Goal: Check status: Check status

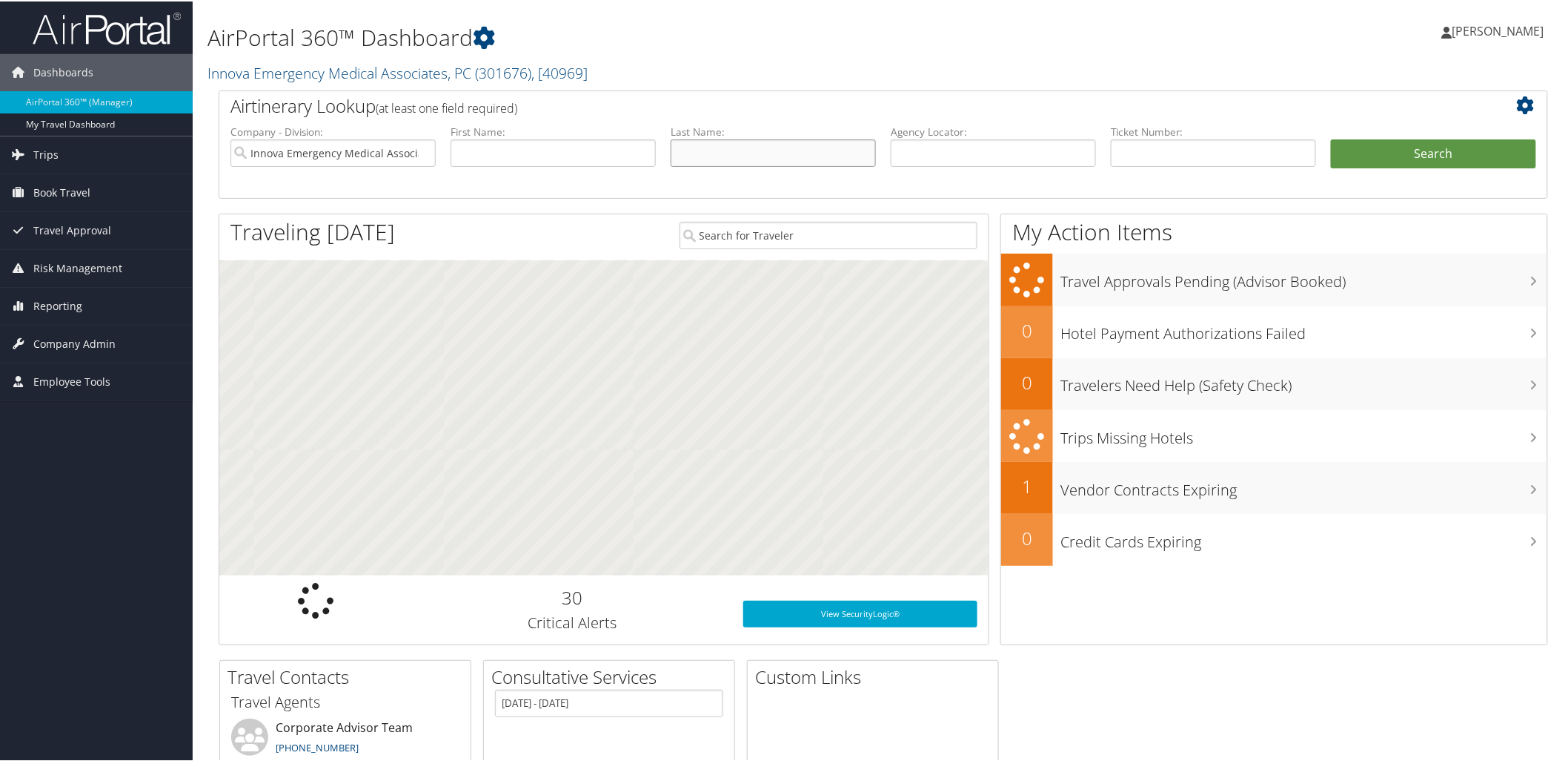
click at [745, 150] on input "text" at bounding box center [773, 151] width 206 height 27
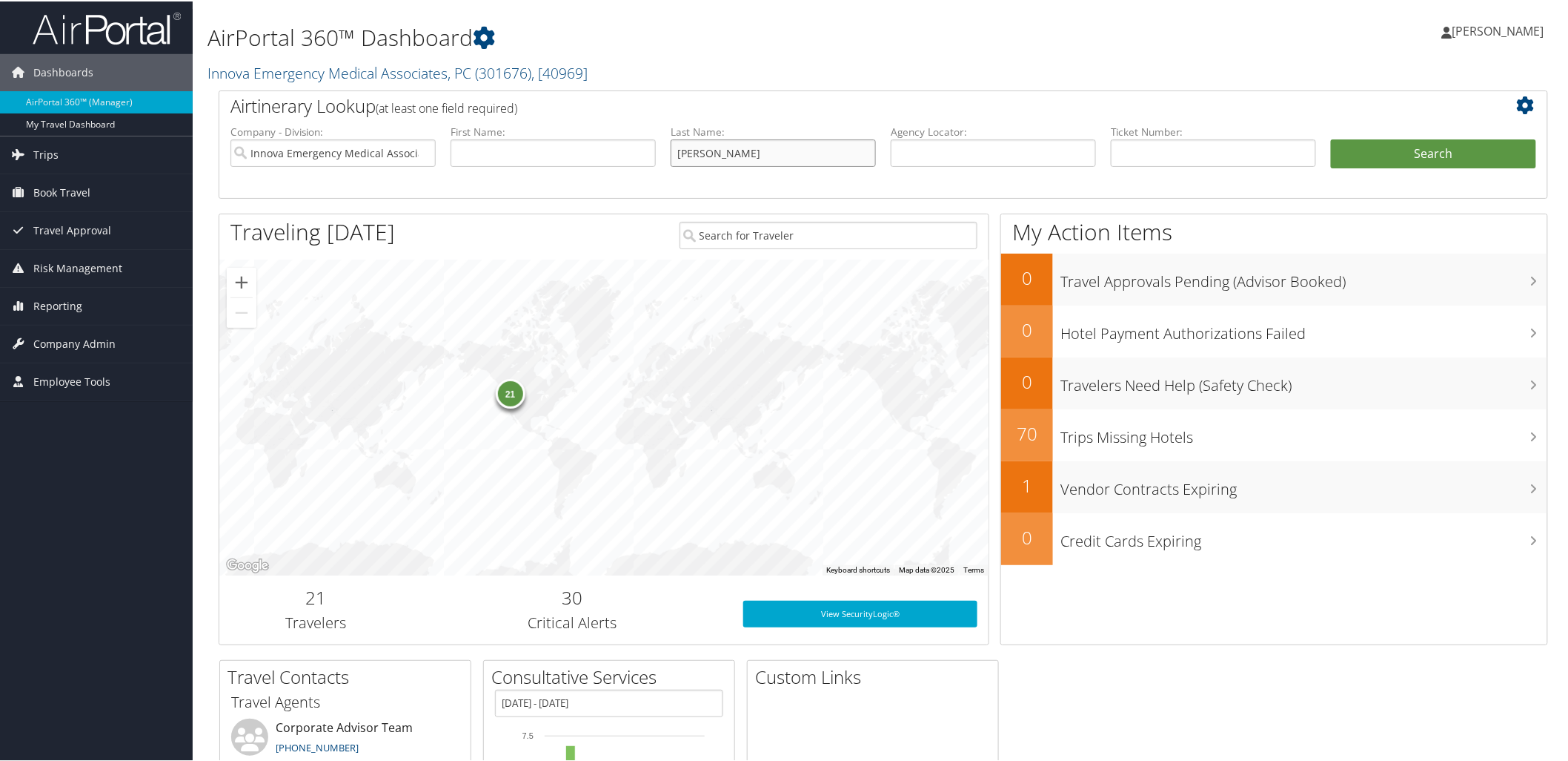
type input "[PERSON_NAME]"
click at [1332, 137] on button "Search" at bounding box center [1434, 152] width 206 height 30
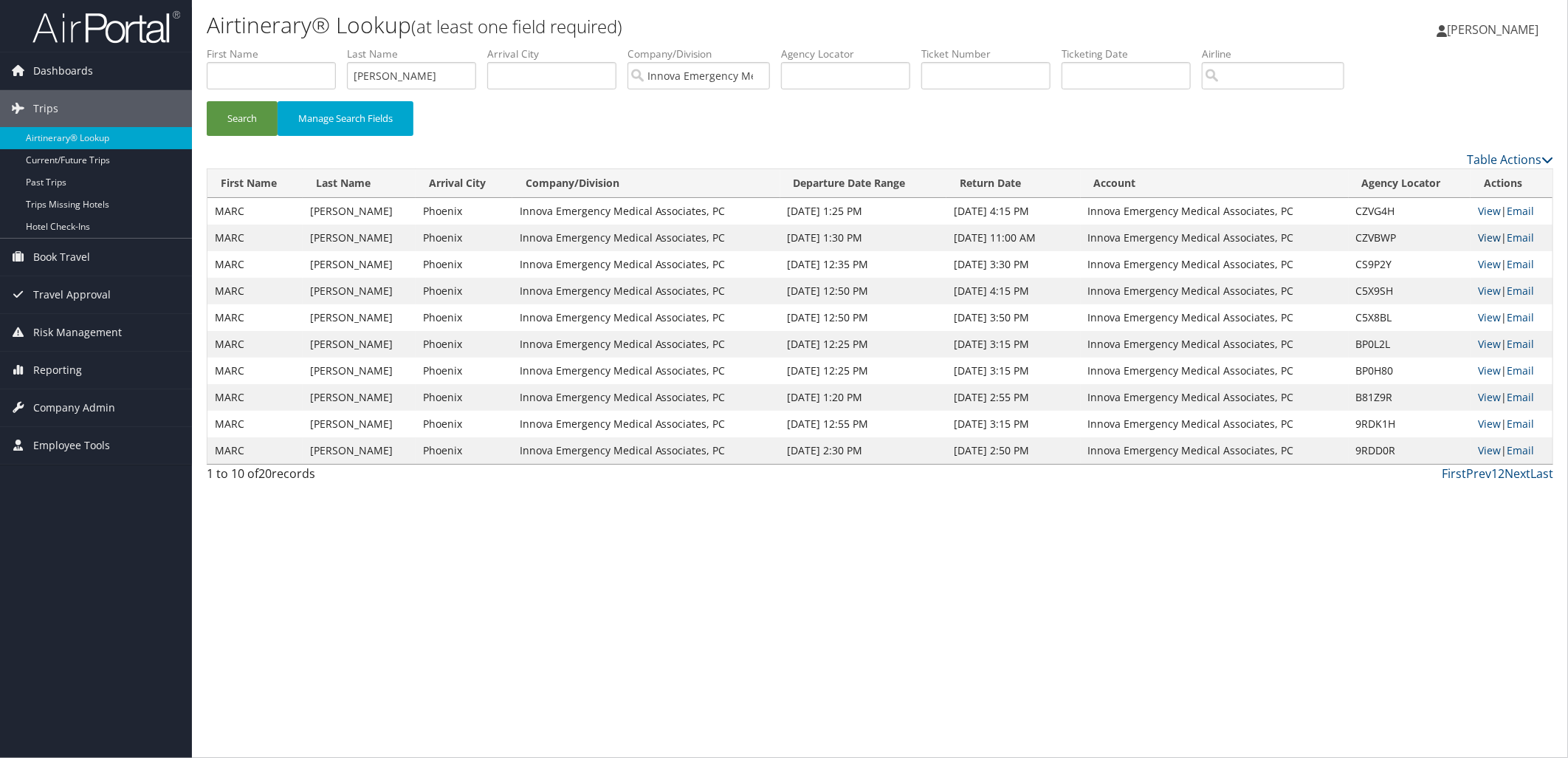
click at [1491, 238] on link "View" at bounding box center [1490, 237] width 23 height 14
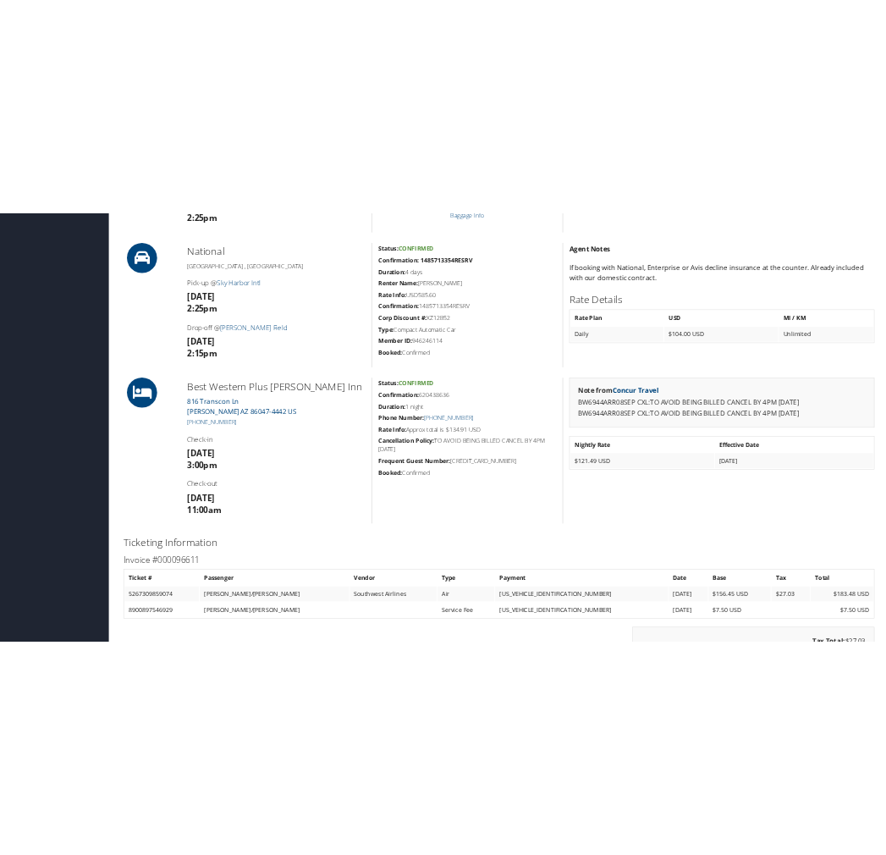
scroll to position [941, 0]
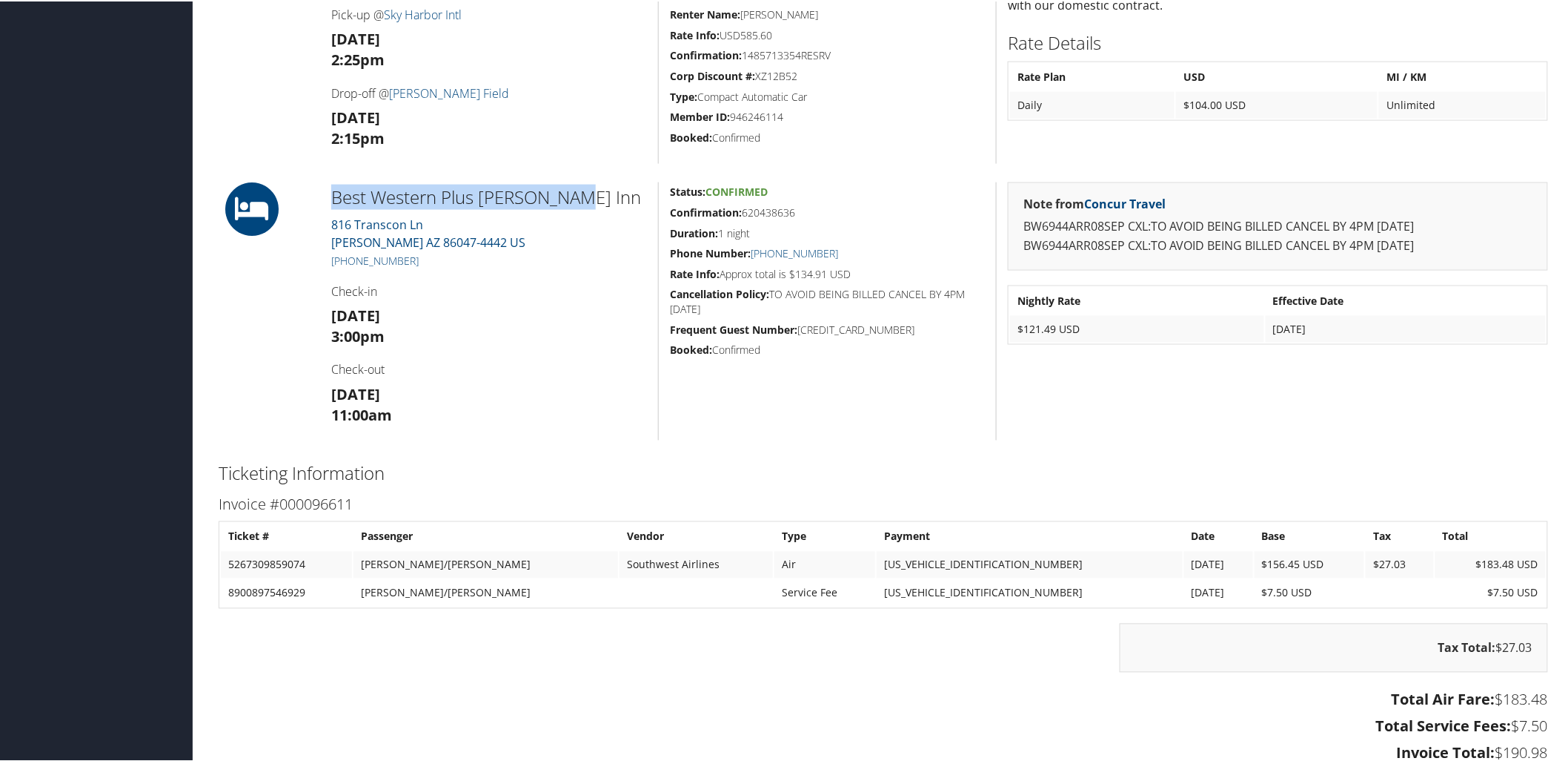
drag, startPoint x: 581, startPoint y: 197, endPoint x: 323, endPoint y: 201, distance: 258.0
click at [323, 201] on div "Best Western Plus Winslow Inn 816 Transcon Ln Winslow AZ 86047-4442 US +1 (928)…" at bounding box center [489, 310] width 338 height 258
copy h2 "Best Western Plus Winslow Inn"
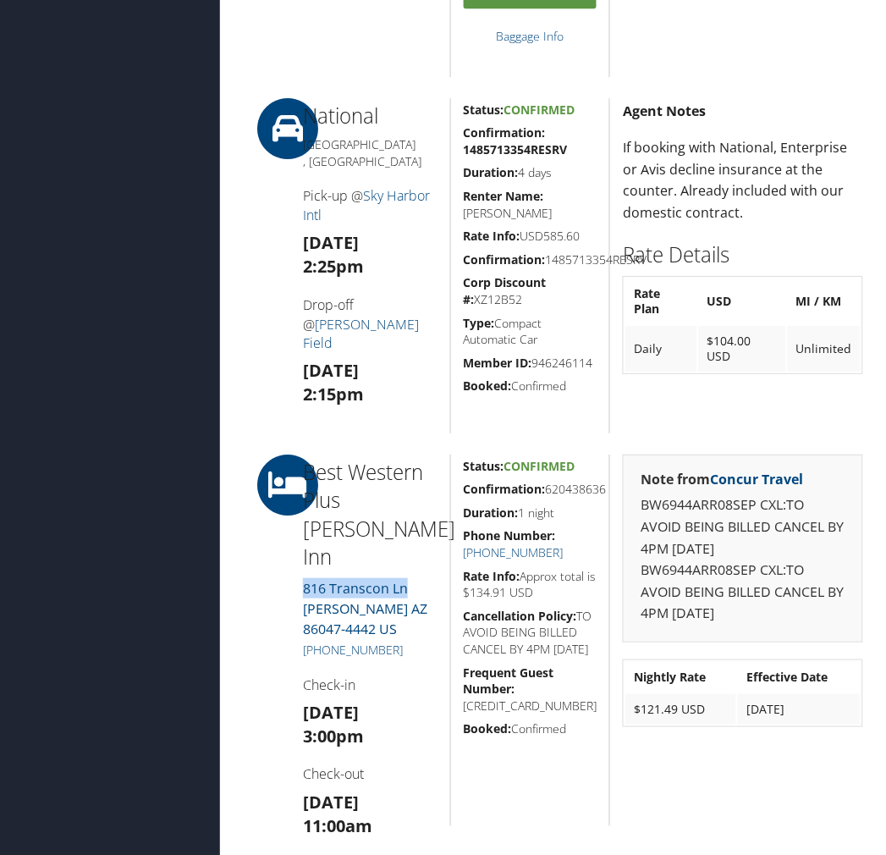
drag, startPoint x: 412, startPoint y: 559, endPoint x: 300, endPoint y: 561, distance: 112.6
click at [300, 561] on div "Best Western Plus Winslow Inn 816 Transcon Ln Winslow AZ 86047-4442 US +1 (928)…" at bounding box center [370, 641] width 160 height 372
copy link "816 Transcon Ln"
click at [327, 579] on link "816 Transcon Ln Winslow AZ 86047-4442 US" at bounding box center [365, 608] width 124 height 59
drag, startPoint x: 295, startPoint y: 576, endPoint x: 328, endPoint y: 581, distance: 34.2
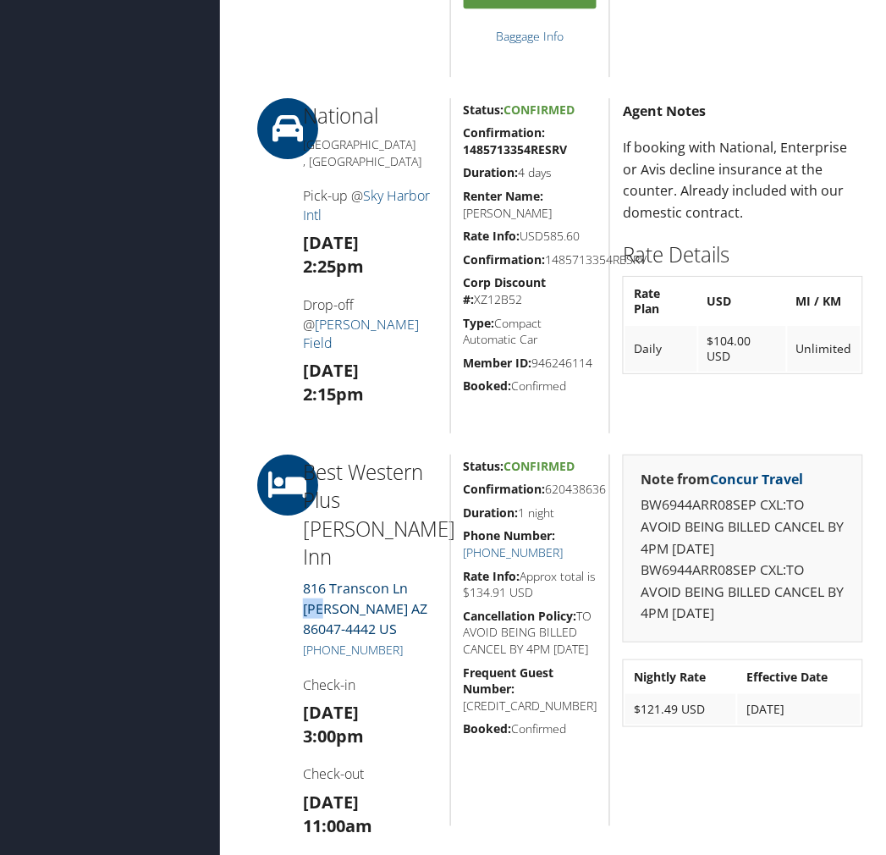
click at [328, 581] on div "Best Western Plus Winslow Inn 816 Transcon Ln Winslow AZ 86047-4442 US +1 (928)…" at bounding box center [370, 641] width 160 height 372
click at [328, 581] on link "816 Transcon Ln Winslow AZ 86047-4442 US" at bounding box center [365, 608] width 124 height 59
click at [298, 578] on div "Best Western Plus Winslow Inn 816 Transcon Ln Winslow AZ 86047-4442 US +1 (928)…" at bounding box center [370, 641] width 160 height 372
drag, startPoint x: 294, startPoint y: 574, endPoint x: 352, endPoint y: 577, distance: 58.5
click at [352, 577] on div "Best Western Plus Winslow Inn 816 Transcon Ln Winslow AZ 86047-4442 US +1 (928)…" at bounding box center [370, 641] width 160 height 372
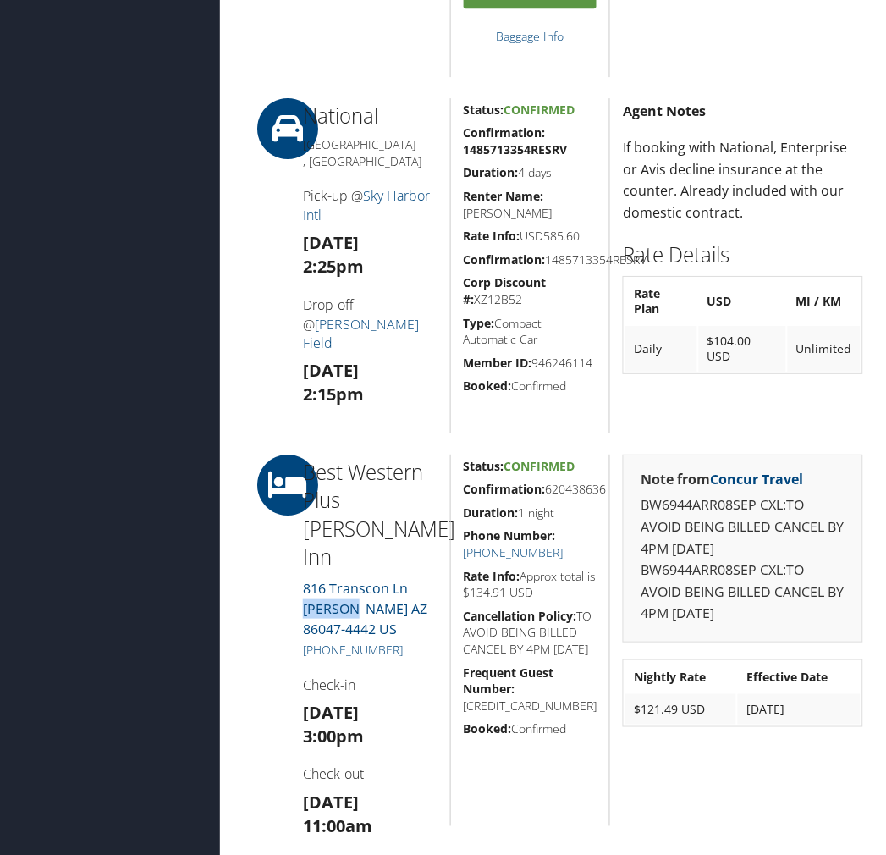
copy link "Winslow"
drag, startPoint x: 537, startPoint y: 501, endPoint x: 454, endPoint y: 505, distance: 83.1
click at [454, 505] on div "Status: Confirmed Confirmation: 620438636 Duration: 1 night Phone Number: +1 (9…" at bounding box center [530, 641] width 160 height 372
copy h5 "620438636"
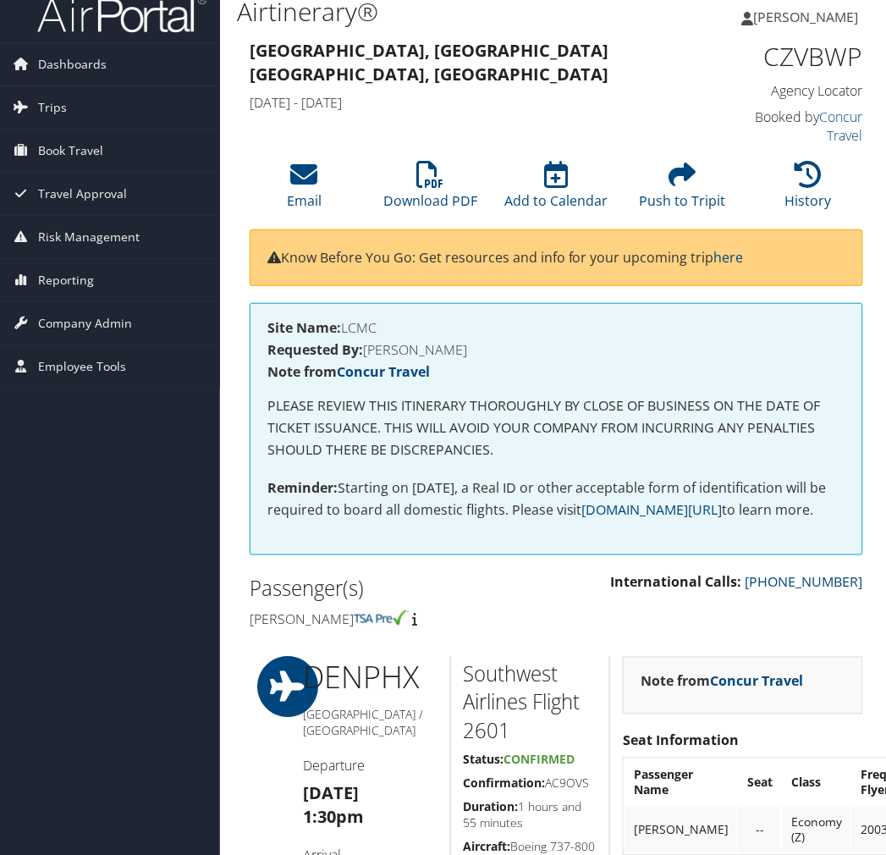
scroll to position [0, 0]
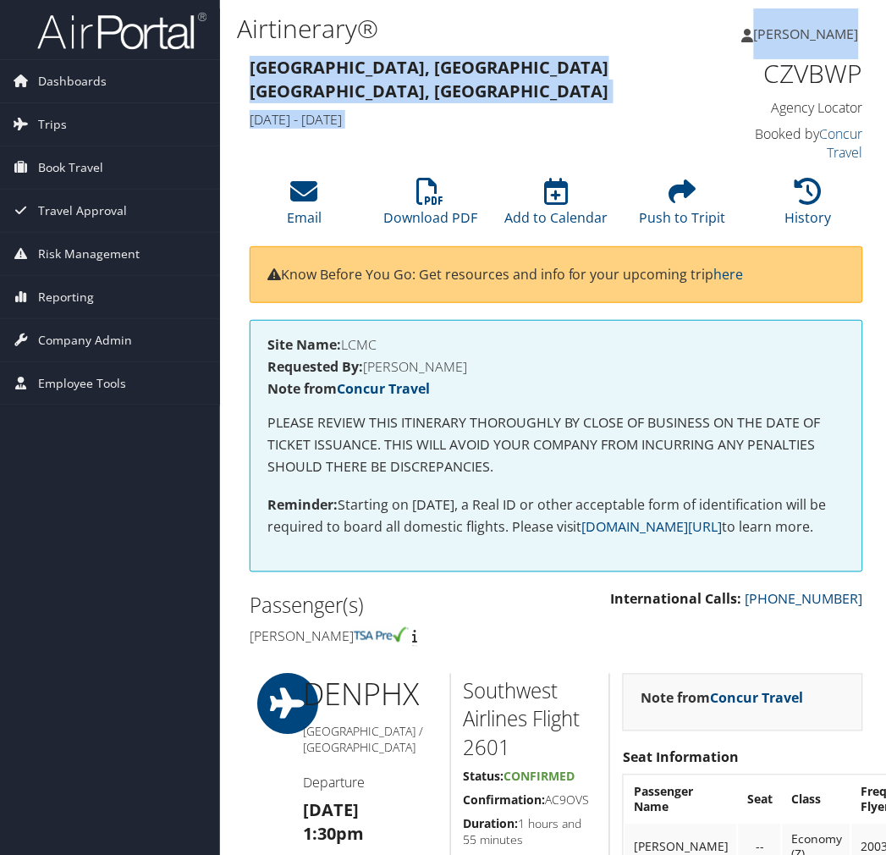
drag, startPoint x: 873, startPoint y: 72, endPoint x: 764, endPoint y: 77, distance: 109.3
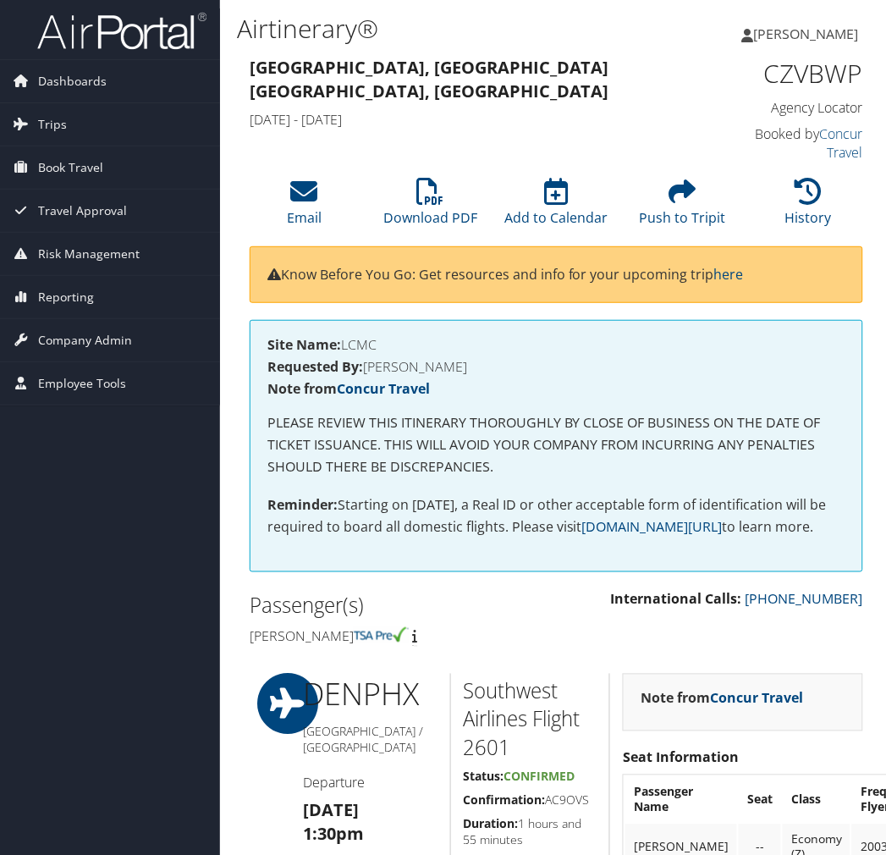
drag, startPoint x: 764, startPoint y: 77, endPoint x: 831, endPoint y: 69, distance: 68.3
click at [831, 69] on h1 "CZVBWP" at bounding box center [796, 74] width 135 height 36
drag, startPoint x: 852, startPoint y: 70, endPoint x: 742, endPoint y: 83, distance: 109.9
click at [742, 83] on h1 "CZVBWP" at bounding box center [796, 74] width 135 height 36
copy h1 "CZVBWP"
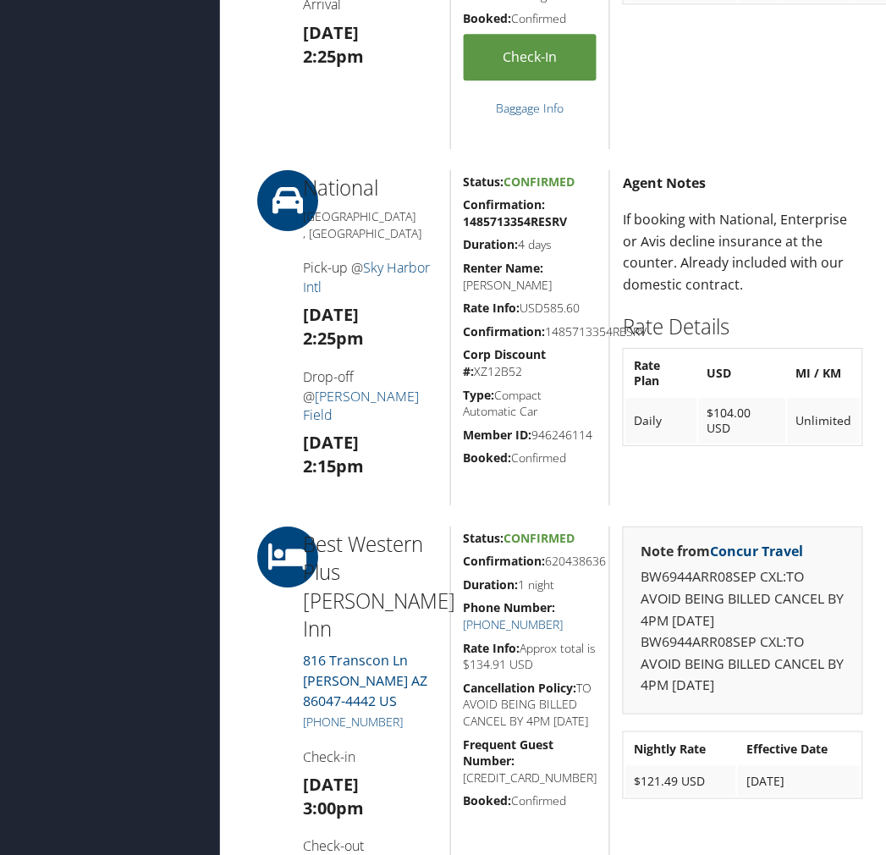
scroll to position [941, 0]
